Goal: Use online tool/utility: Utilize a website feature to perform a specific function

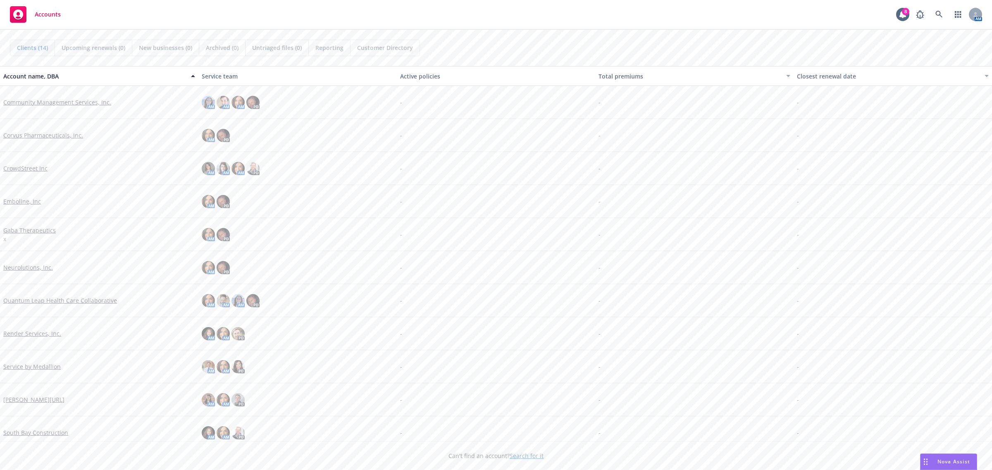
drag, startPoint x: 0, startPoint y: 0, endPoint x: 501, endPoint y: 298, distance: 582.9
click at [933, 461] on div "Nova Assist" at bounding box center [954, 461] width 46 height 7
